Goal: Task Accomplishment & Management: Use online tool/utility

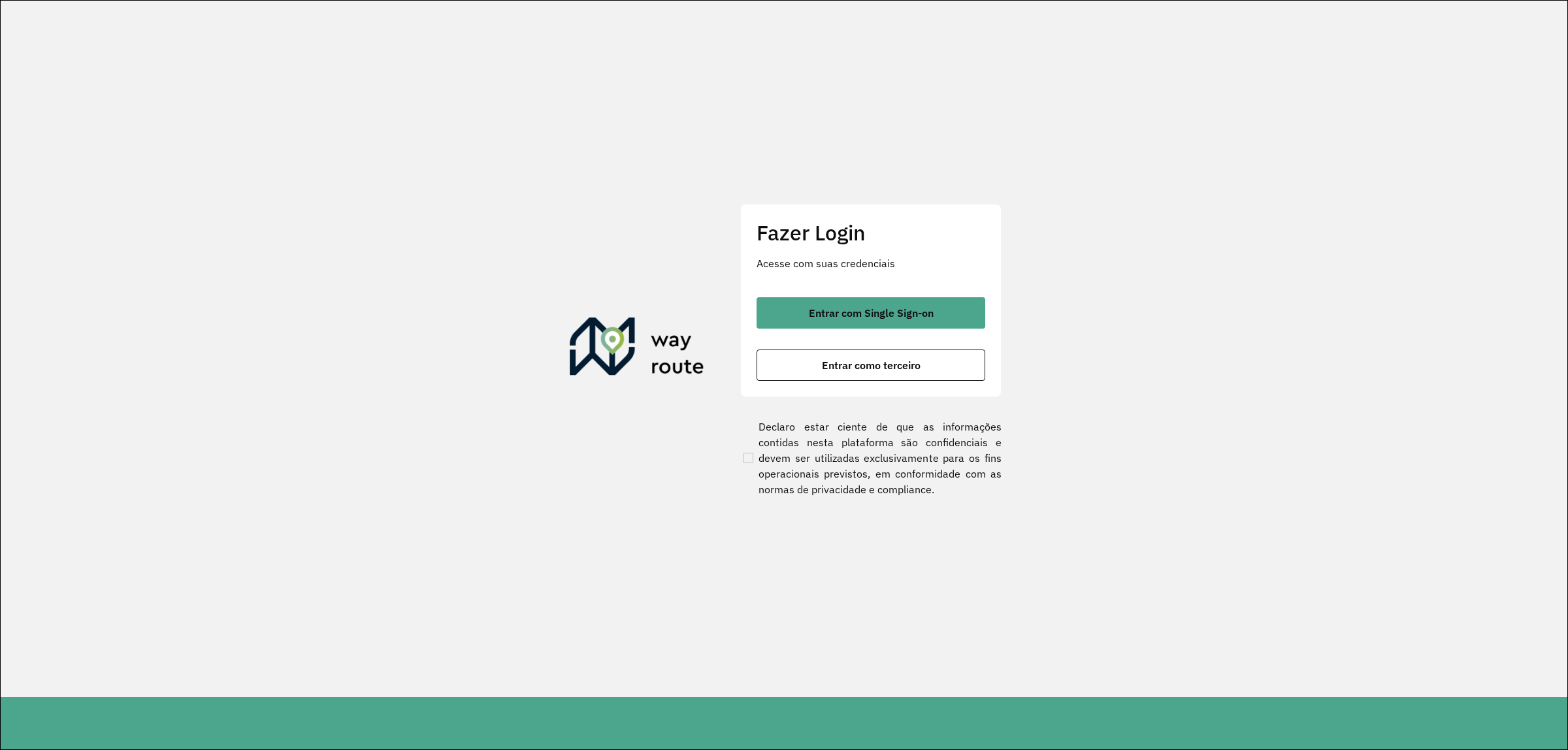
drag, startPoint x: 874, startPoint y: 317, endPoint x: 817, endPoint y: 330, distance: 58.5
click at [872, 317] on span "Entrar com Single Sign-on" at bounding box center [871, 312] width 125 height 11
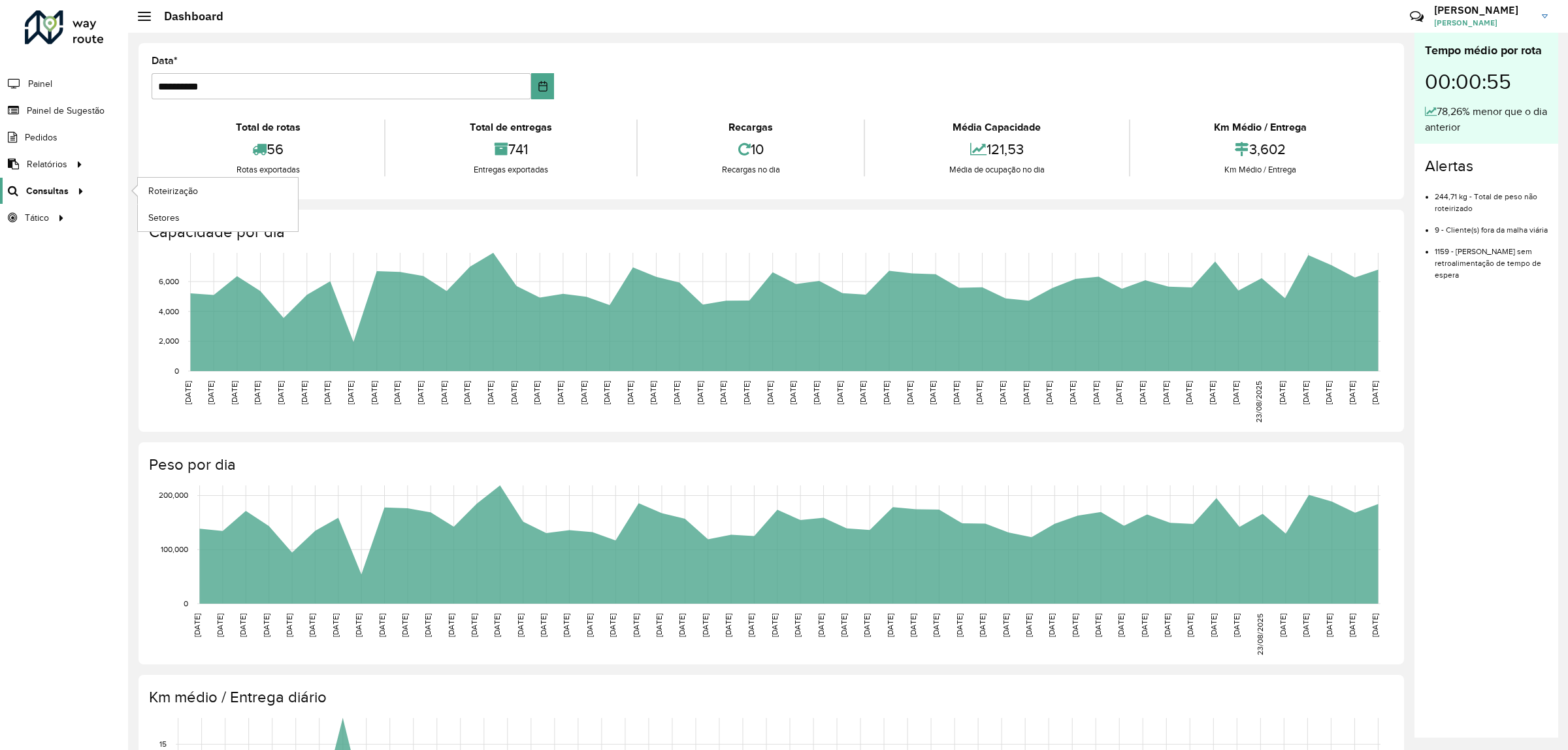
click at [47, 194] on span "Consultas" at bounding box center [47, 191] width 42 height 14
click at [166, 196] on span "Roteirização" at bounding box center [174, 191] width 53 height 14
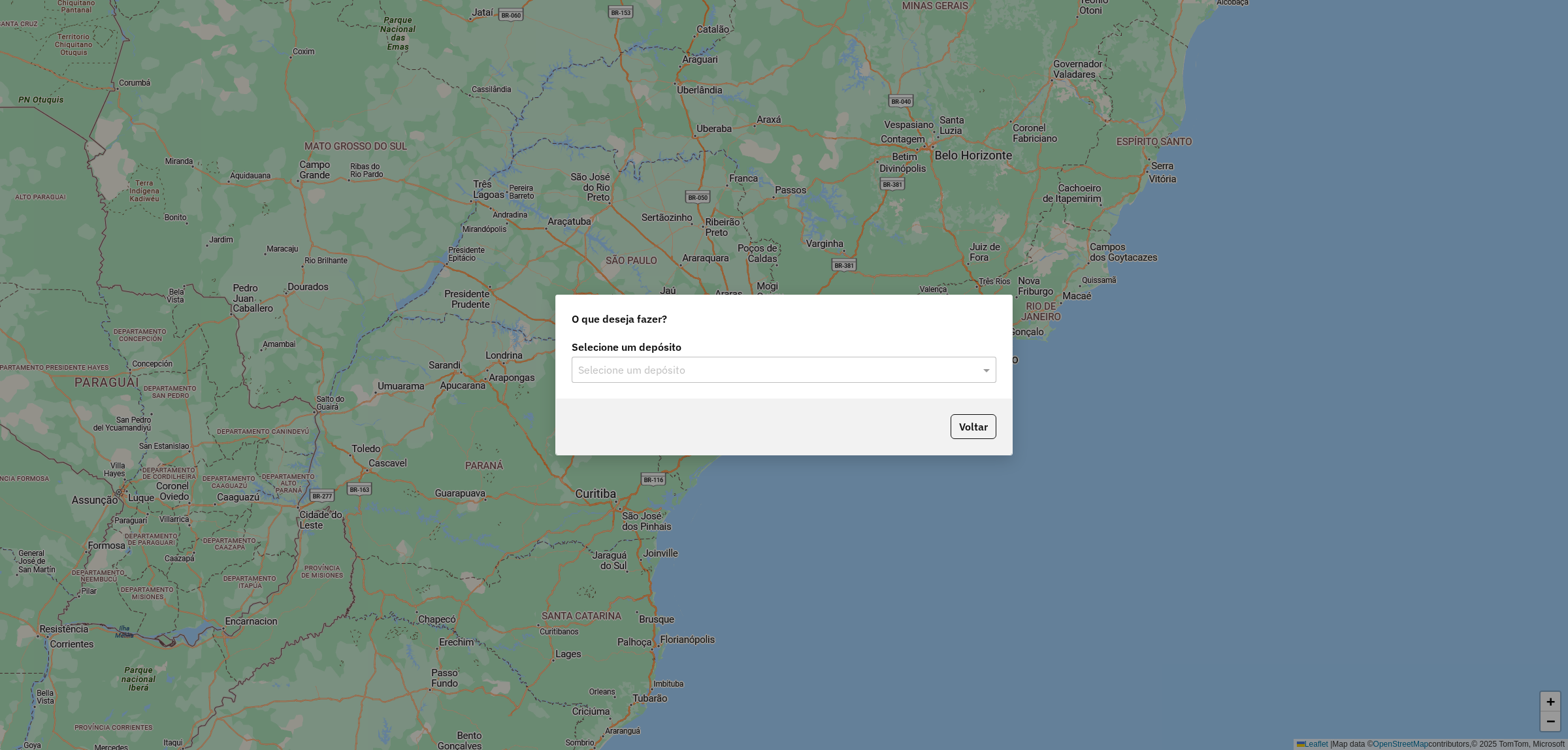
click at [675, 371] on input "text" at bounding box center [771, 370] width 385 height 15
click at [625, 405] on span "CDD Norte" at bounding box center [602, 407] width 49 height 11
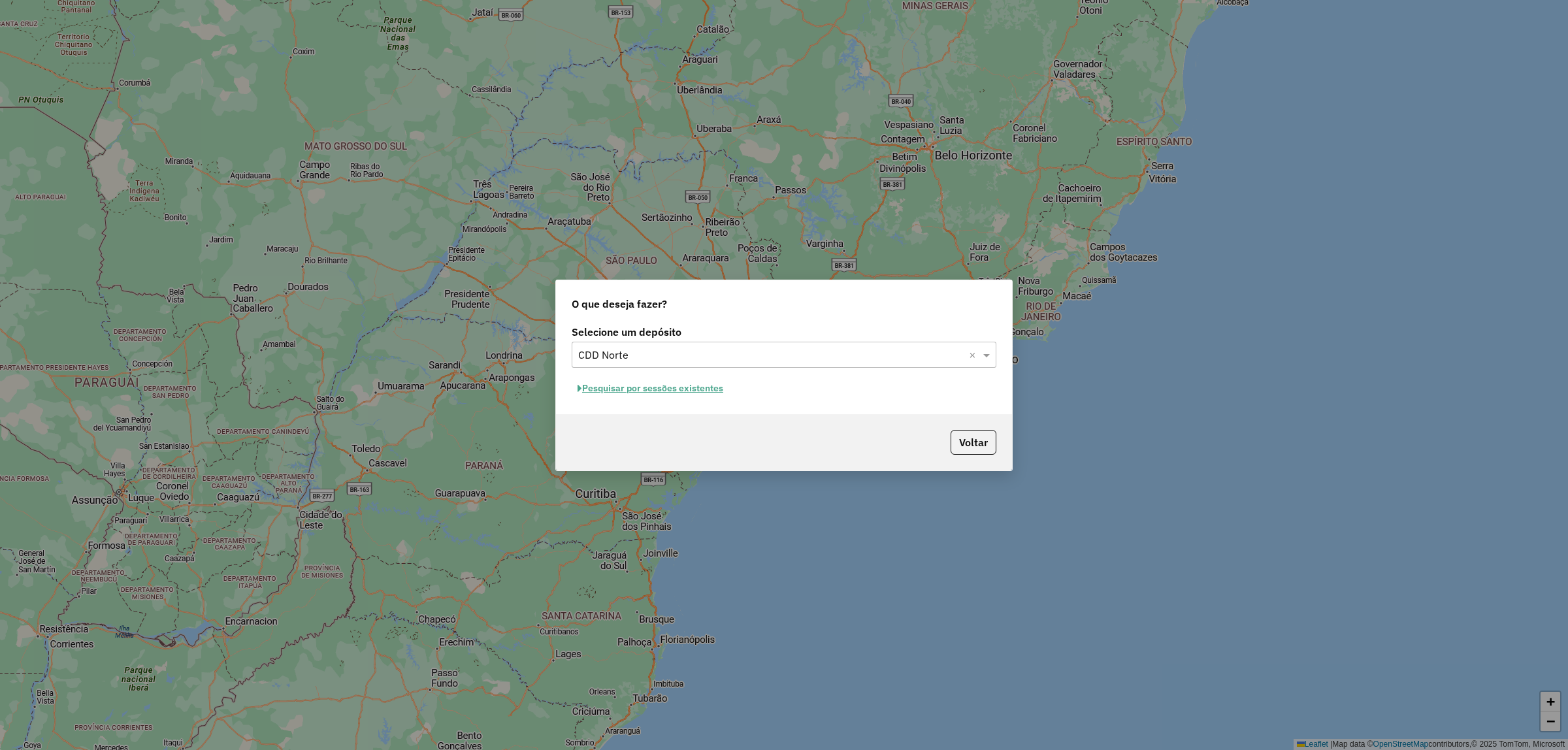
click at [673, 397] on button "Pesquisar por sessões existentes" at bounding box center [651, 388] width 157 height 20
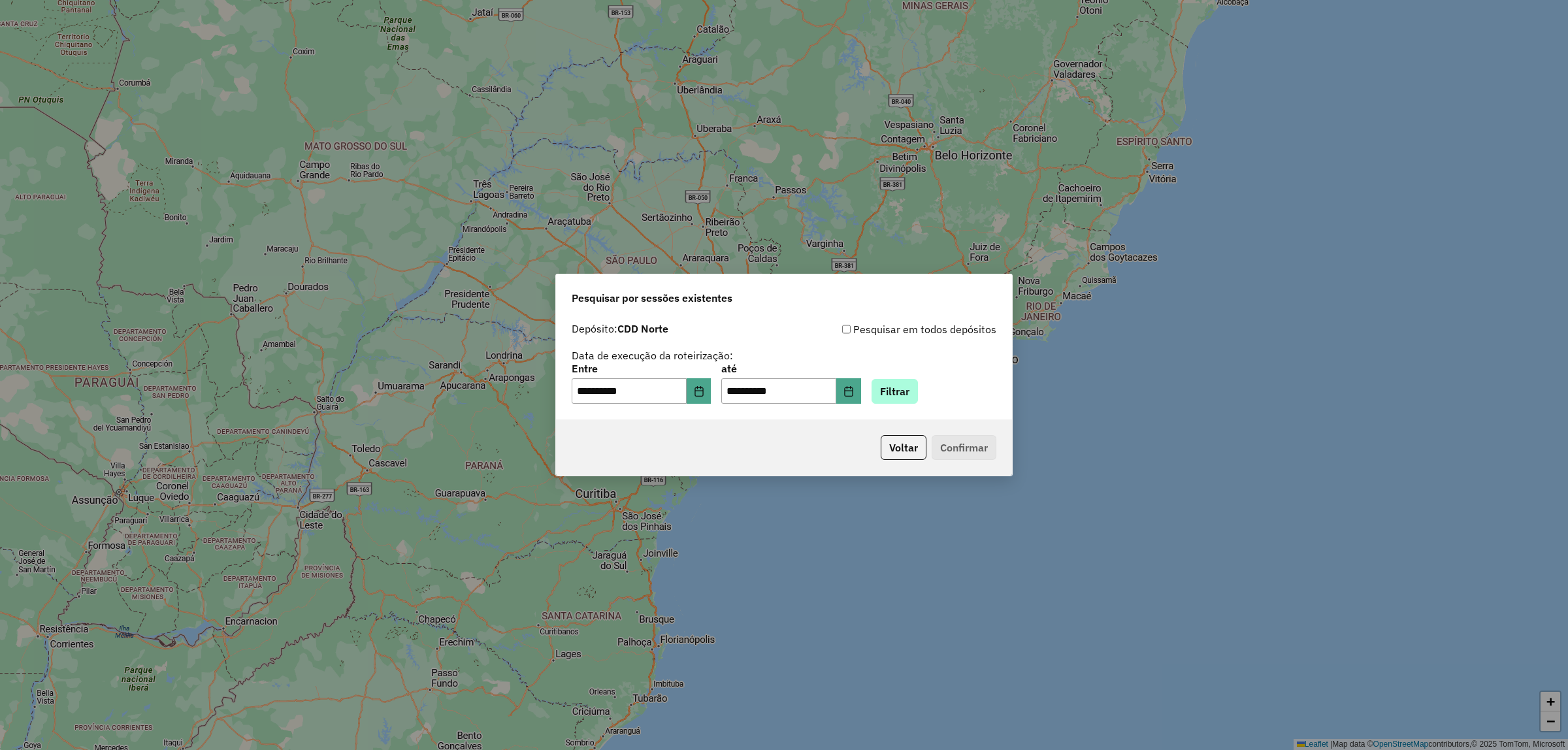
drag, startPoint x: 941, startPoint y: 396, endPoint x: 924, endPoint y: 395, distance: 17.0
click at [939, 397] on div "**********" at bounding box center [784, 385] width 424 height 41
click at [914, 395] on button "Filtrar" at bounding box center [894, 391] width 46 height 25
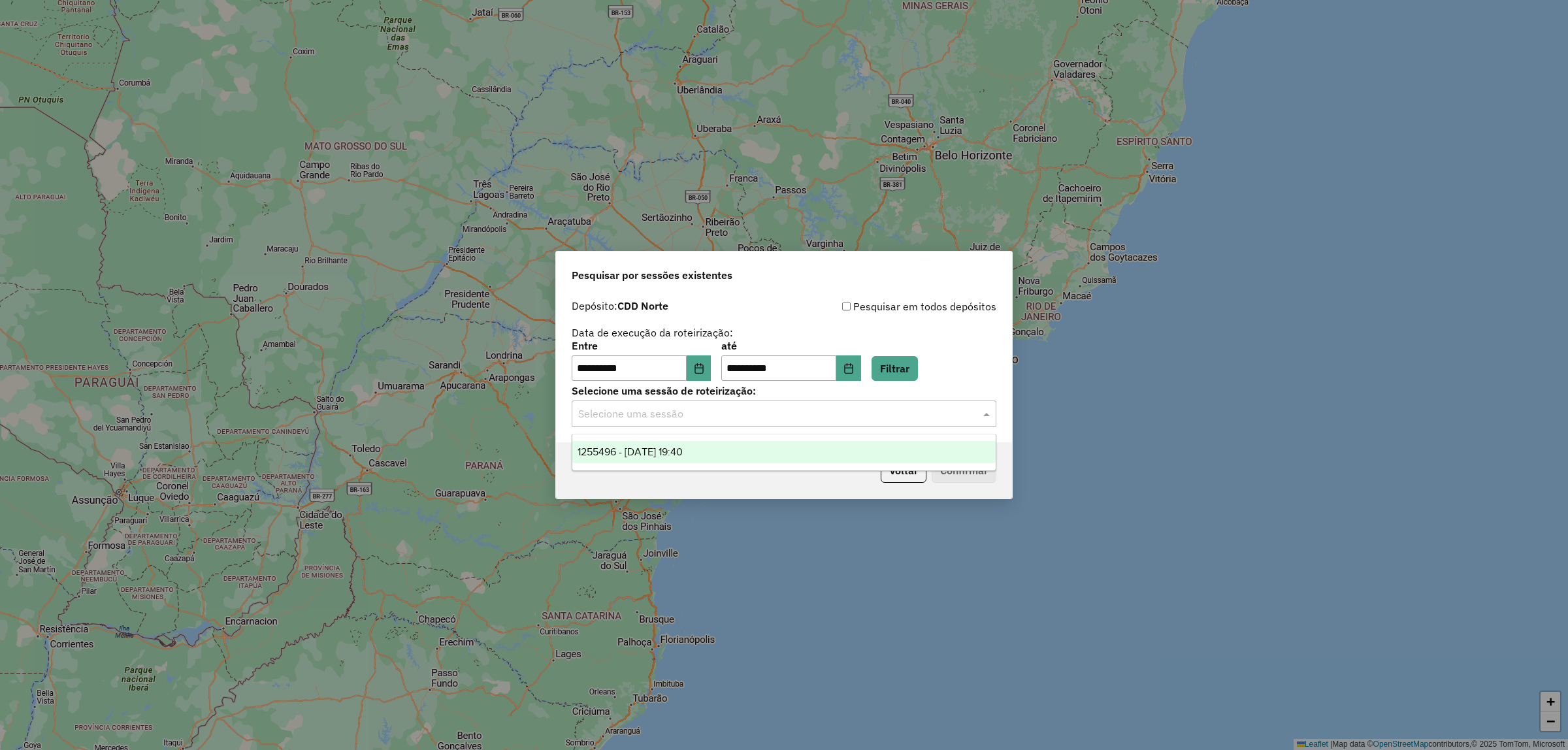
click at [822, 403] on div "Selecione uma sessão" at bounding box center [784, 414] width 424 height 26
click at [707, 443] on div "1255496 - 29/08/2025 19:40" at bounding box center [784, 452] width 423 height 22
click at [964, 472] on button "Confirmar" at bounding box center [964, 471] width 65 height 25
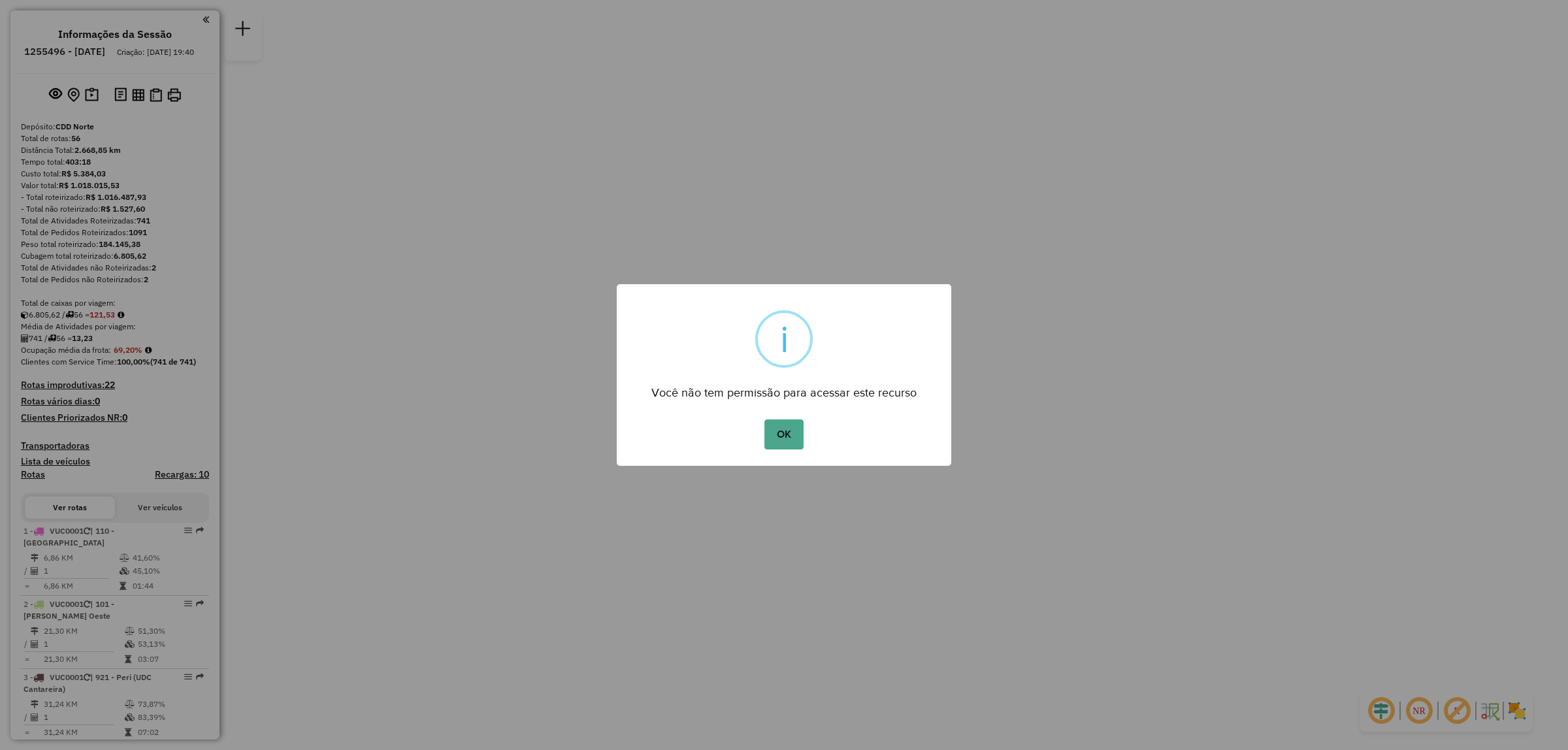
scroll to position [1619, 0]
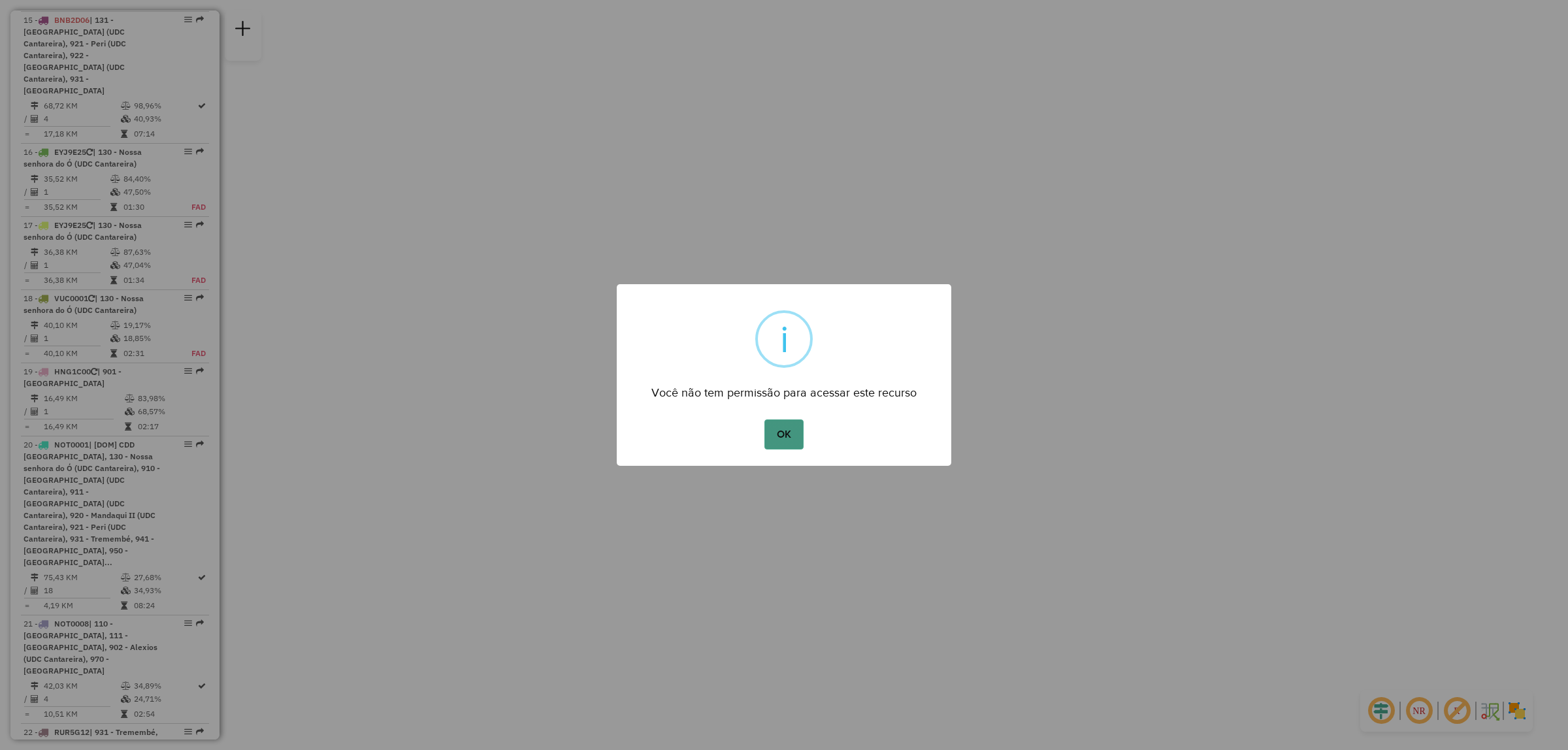
drag, startPoint x: 793, startPoint y: 437, endPoint x: 802, endPoint y: 430, distance: 11.4
click at [793, 437] on button "OK" at bounding box center [784, 434] width 39 height 30
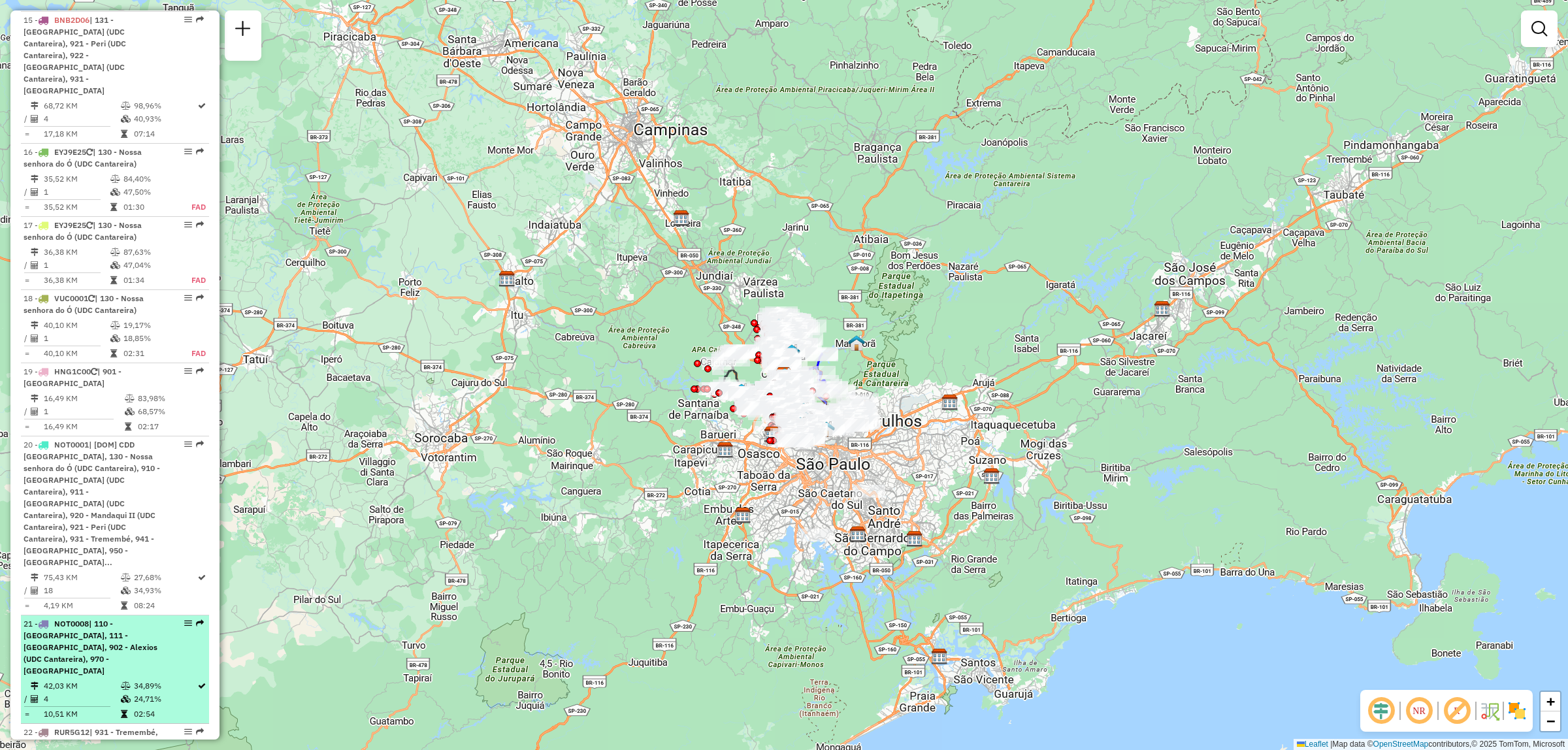
click at [196, 619] on em at bounding box center [200, 623] width 8 height 8
select select "**********"
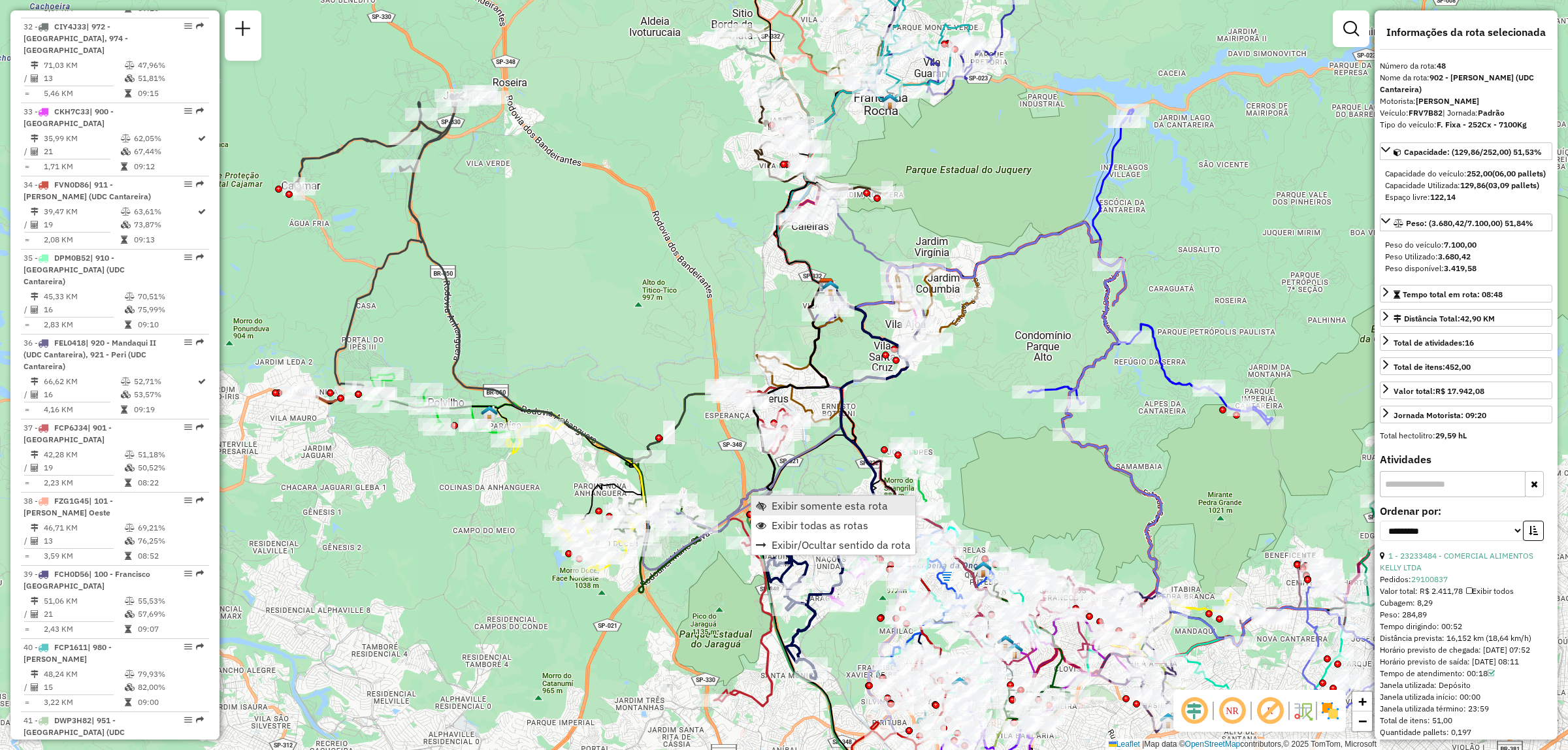
scroll to position [4286, 0]
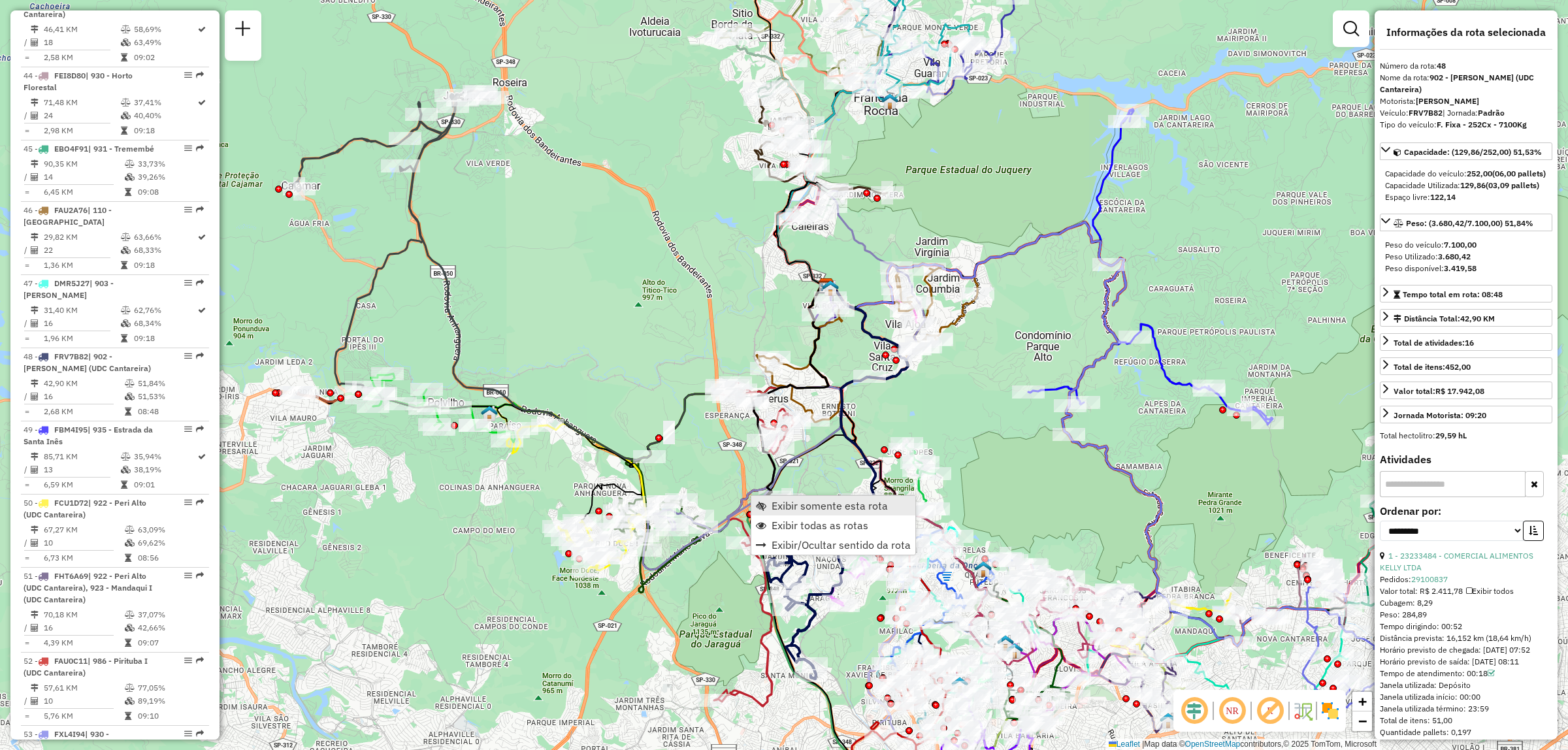
click at [770, 505] on link "Exibir somente esta rota" at bounding box center [833, 506] width 164 height 19
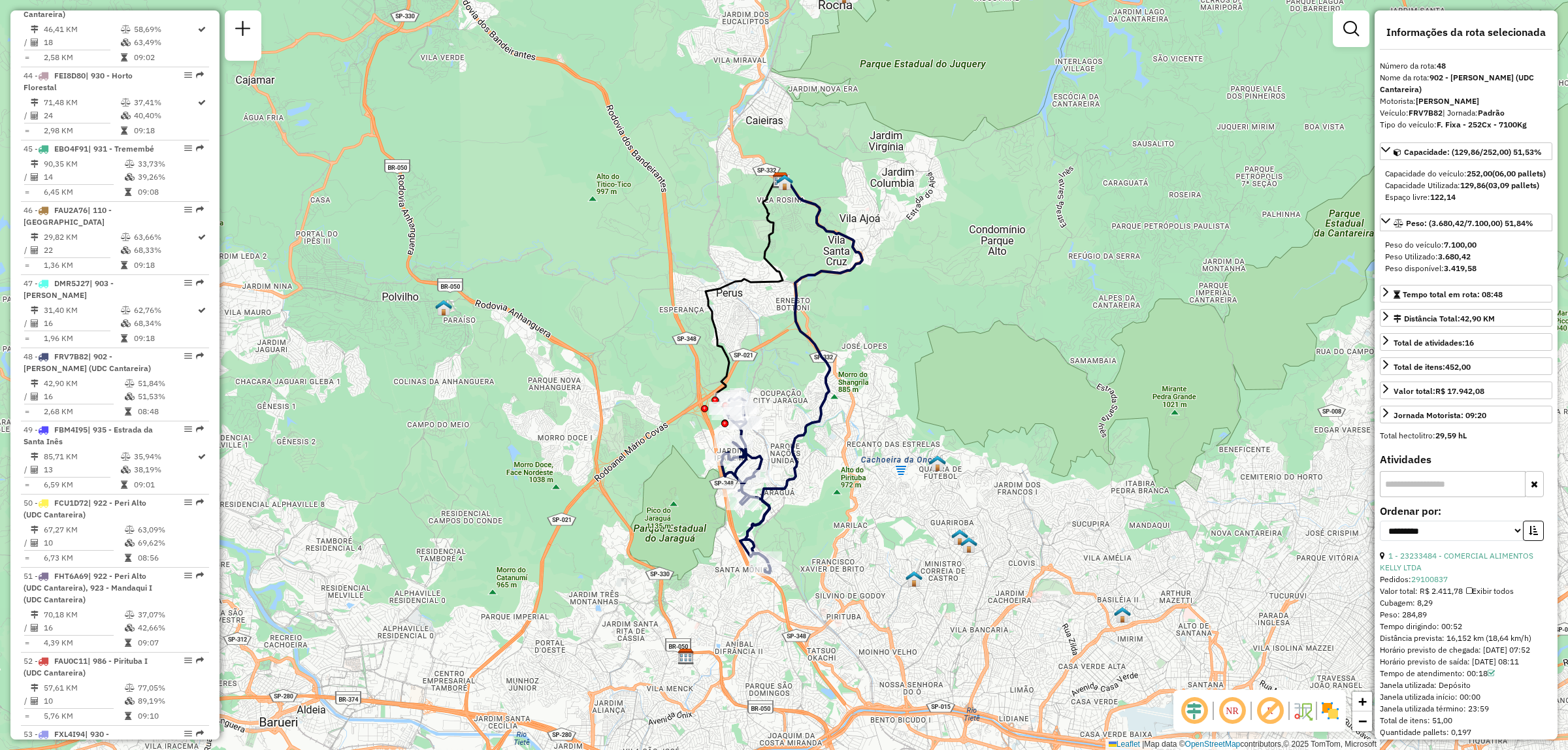
scroll to position [1762, 0]
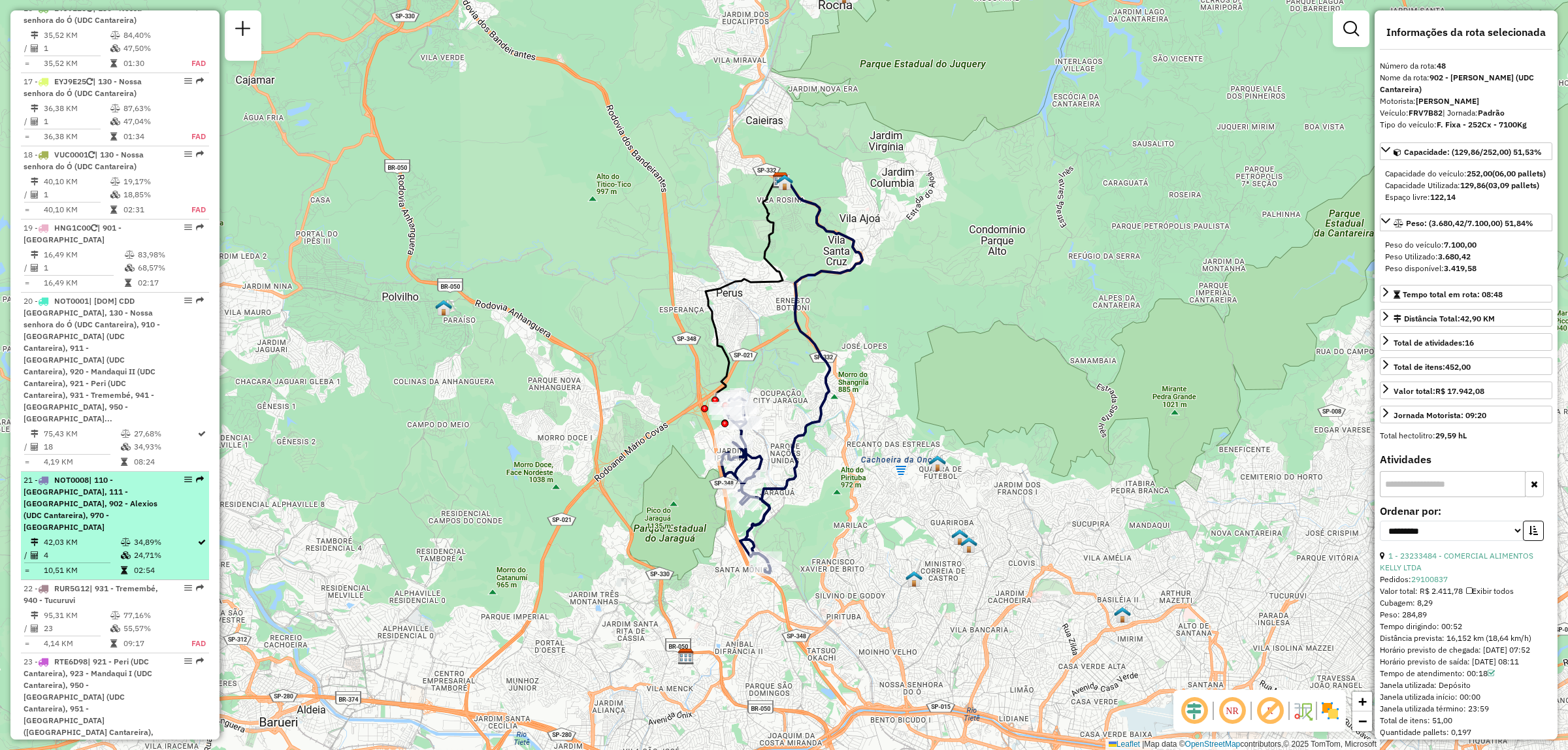
click at [200, 475] on div "21 - NOT0008 | 110 - Vila Rosina, 111 - Caieiras, 902 - Alexios (UDC Cantareira…" at bounding box center [114, 504] width 183 height 58
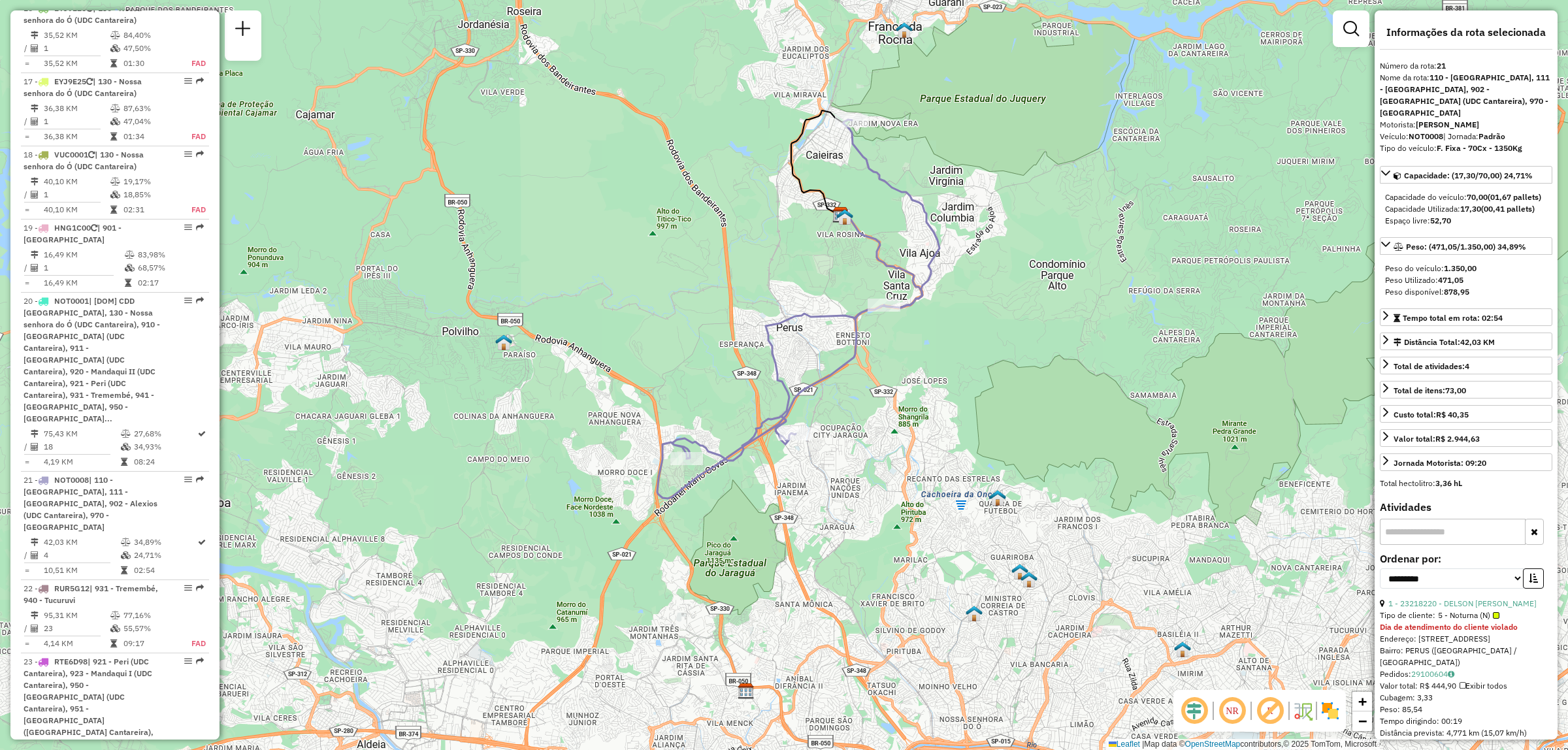
drag, startPoint x: 961, startPoint y: 450, endPoint x: 994, endPoint y: 402, distance: 58.2
click at [994, 402] on div "Janela de atendimento Grade de atendimento Capacidade Transportadoras Veículos …" at bounding box center [784, 375] width 1568 height 750
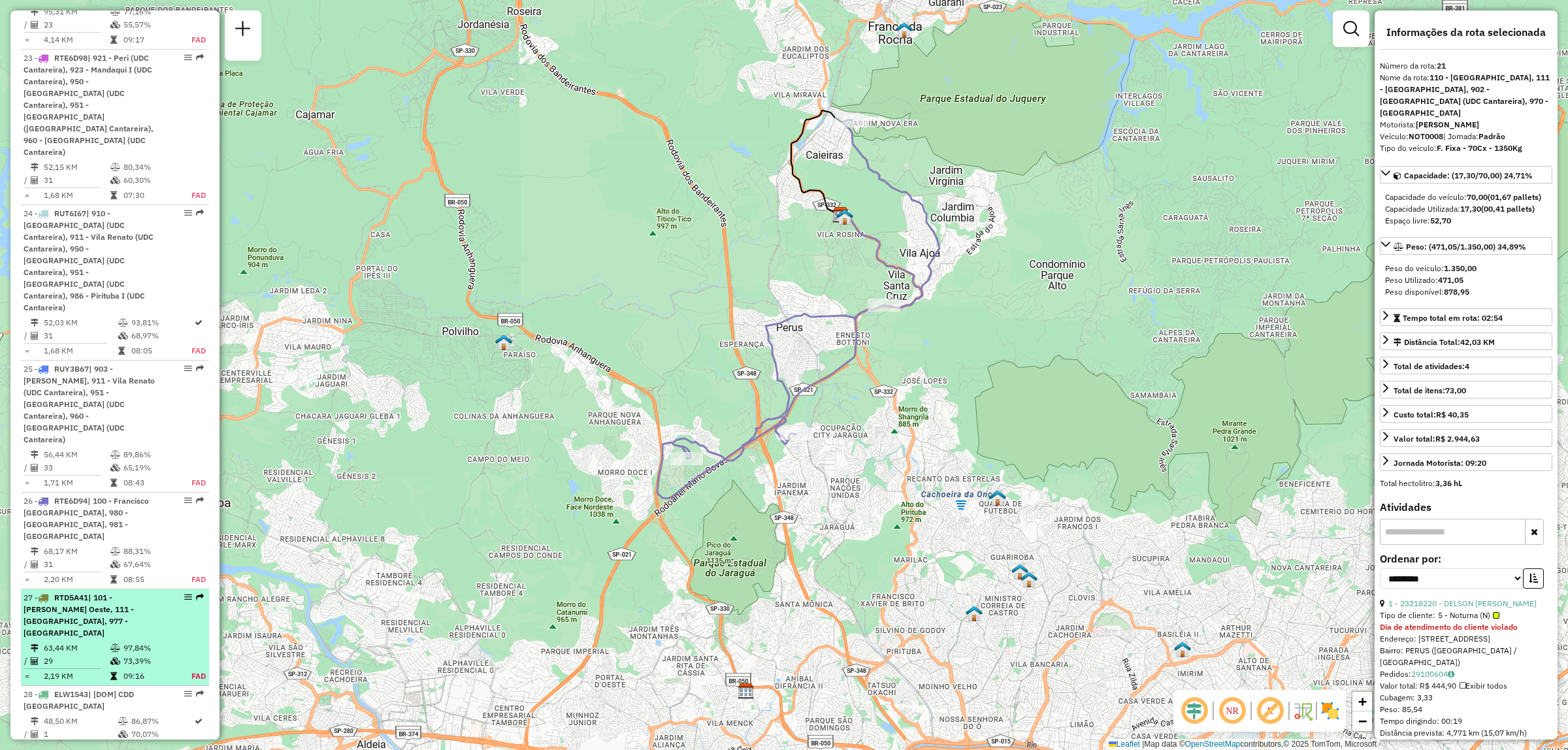
click at [196, 593] on em at bounding box center [200, 597] width 8 height 8
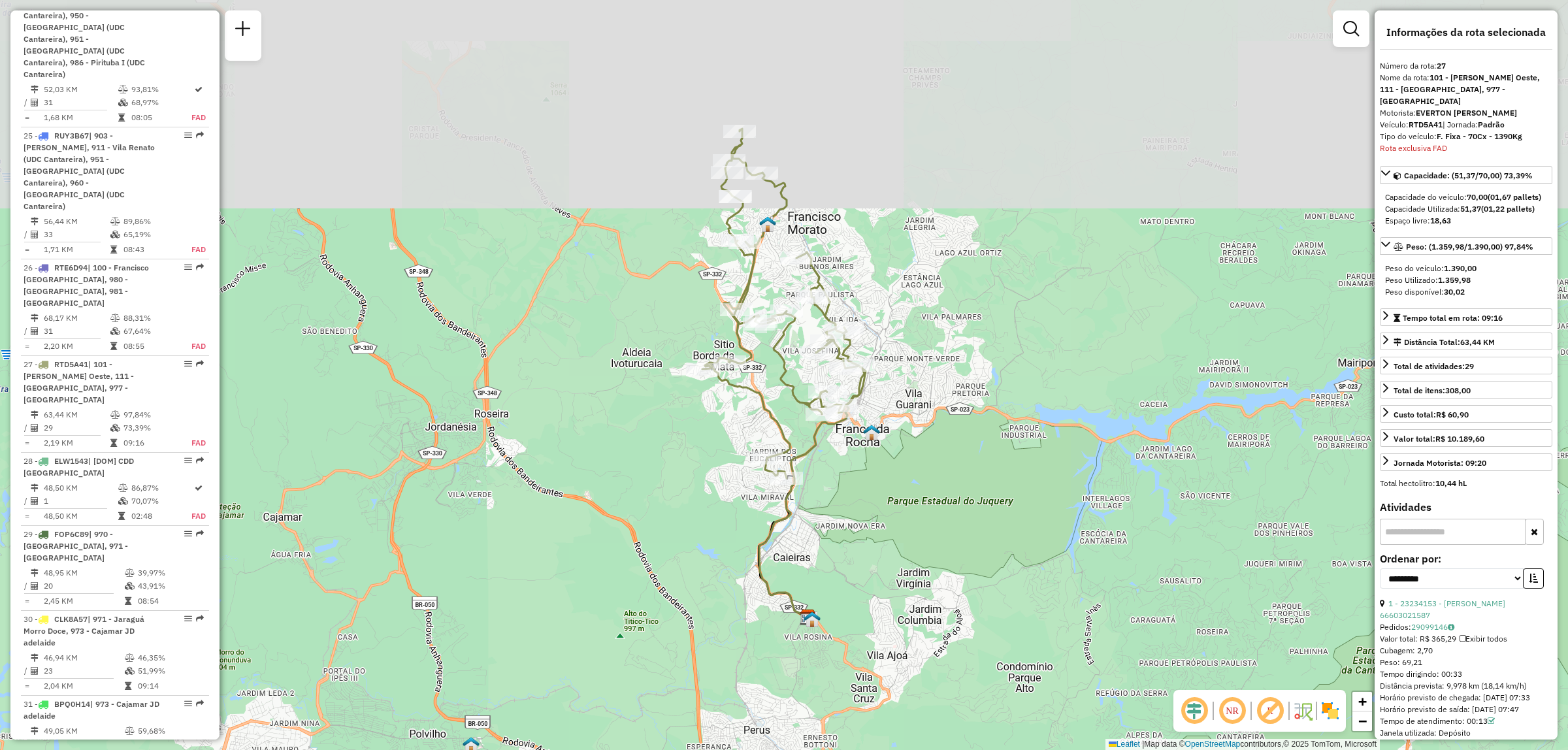
scroll to position [2723, 0]
